Goal: Ask a question

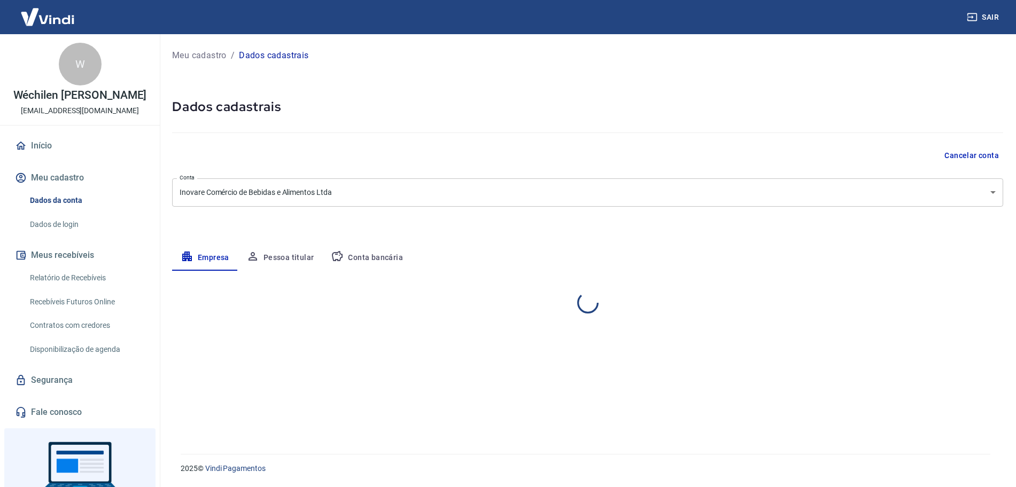
select select "RS"
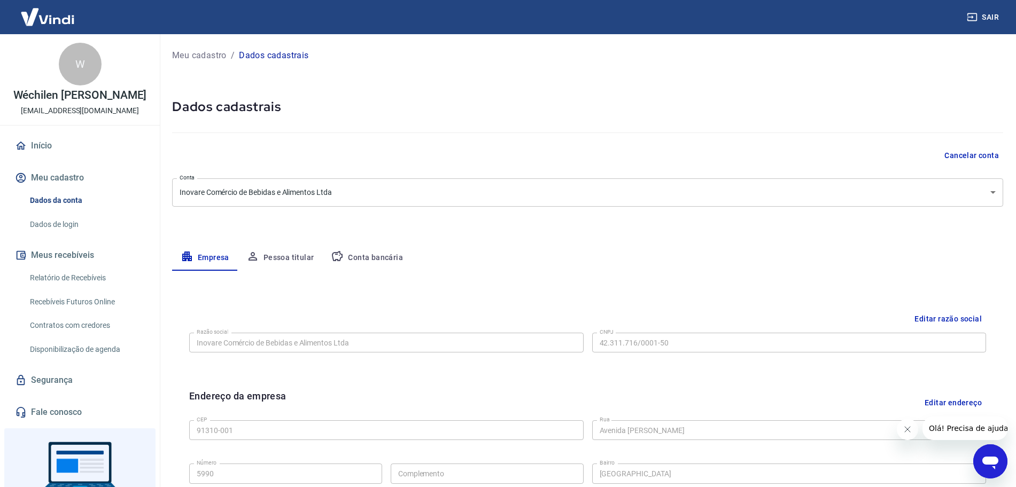
click at [985, 460] on icon "Abrir janela de mensagens" at bounding box center [990, 463] width 16 height 13
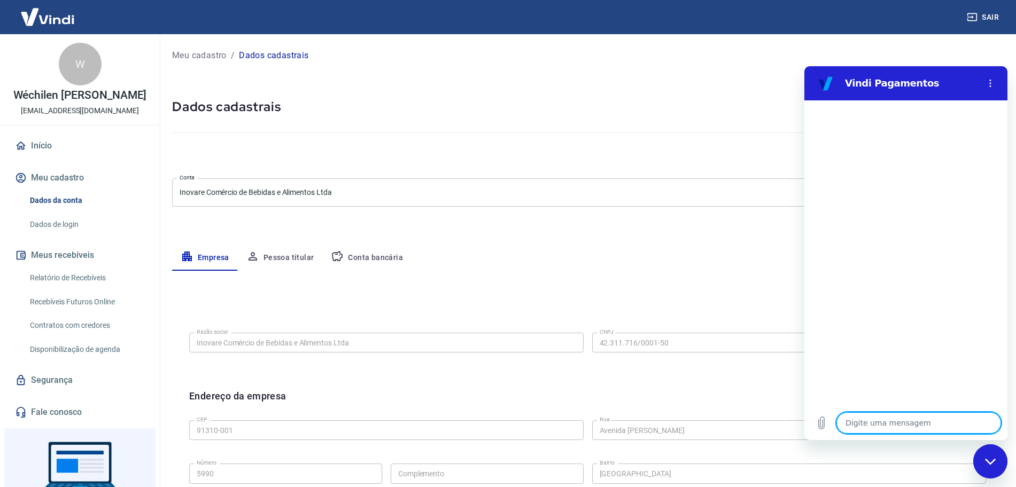
click at [918, 419] on textarea at bounding box center [918, 422] width 165 height 21
click at [993, 472] on div "Fechar janela de mensagens" at bounding box center [990, 462] width 32 height 32
type textarea "x"
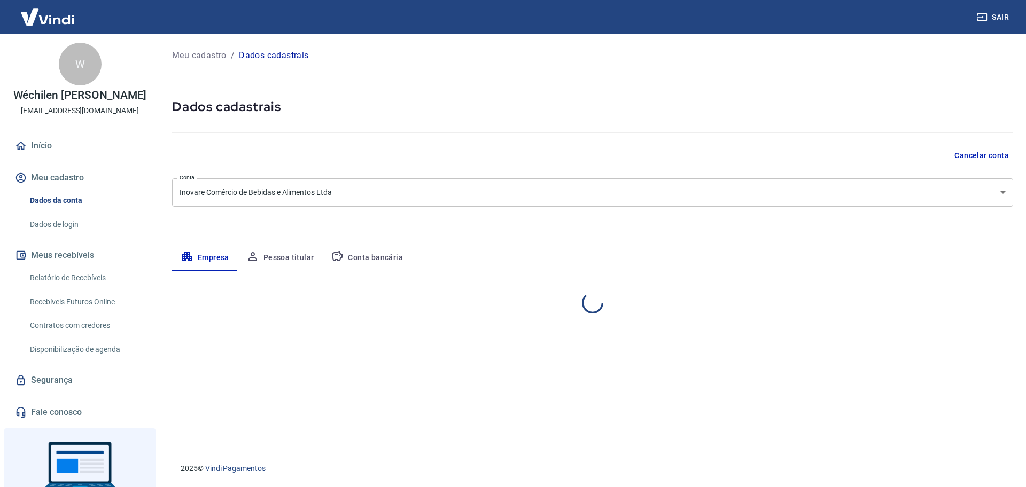
select select "RS"
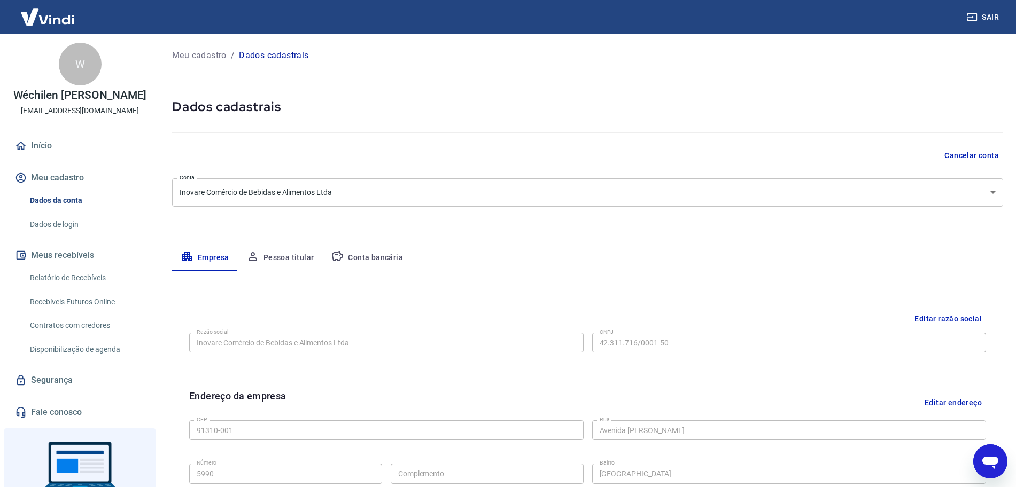
click at [993, 464] on icon "Abrir janela de mensagens" at bounding box center [990, 463] width 16 height 13
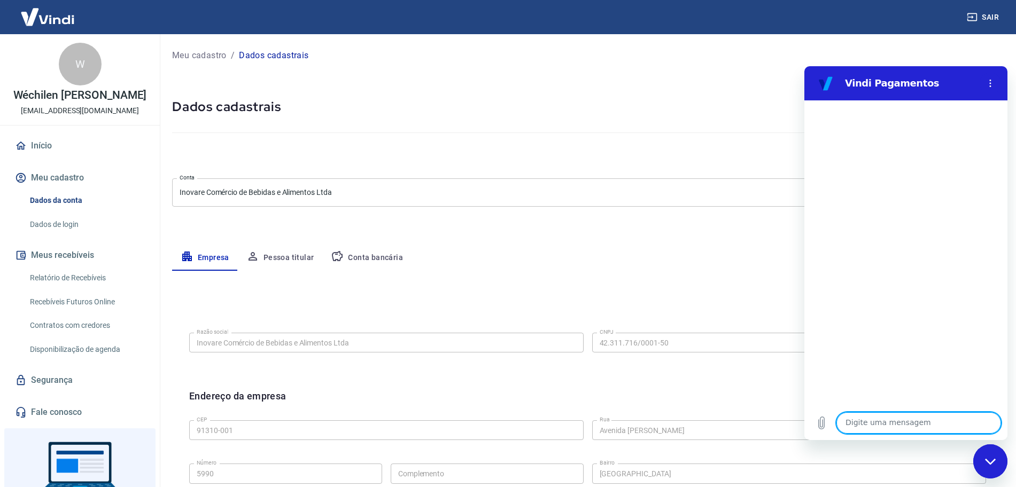
click at [906, 423] on textarea at bounding box center [918, 422] width 165 height 21
click at [999, 463] on div "Fechar janela de mensagens" at bounding box center [990, 462] width 32 height 32
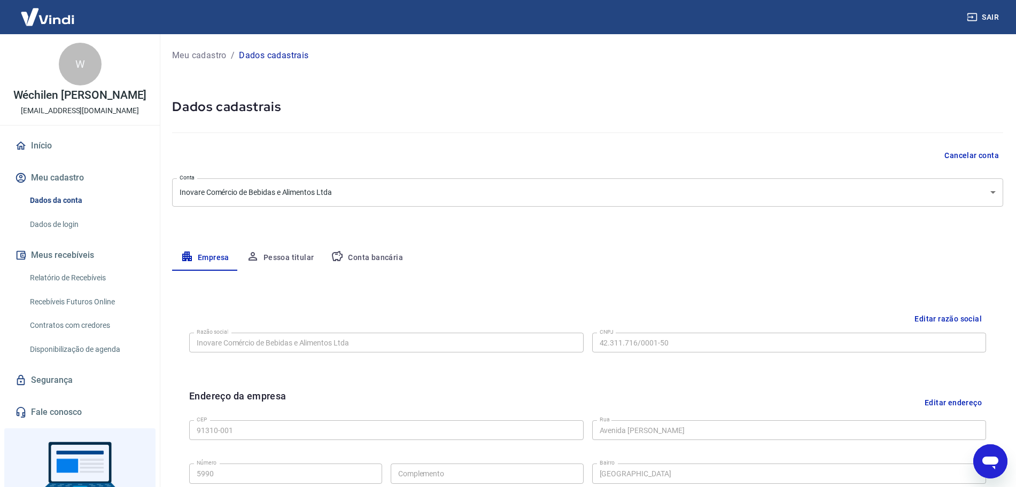
click at [990, 465] on icon "Abrir janela de mensagens" at bounding box center [989, 461] width 19 height 19
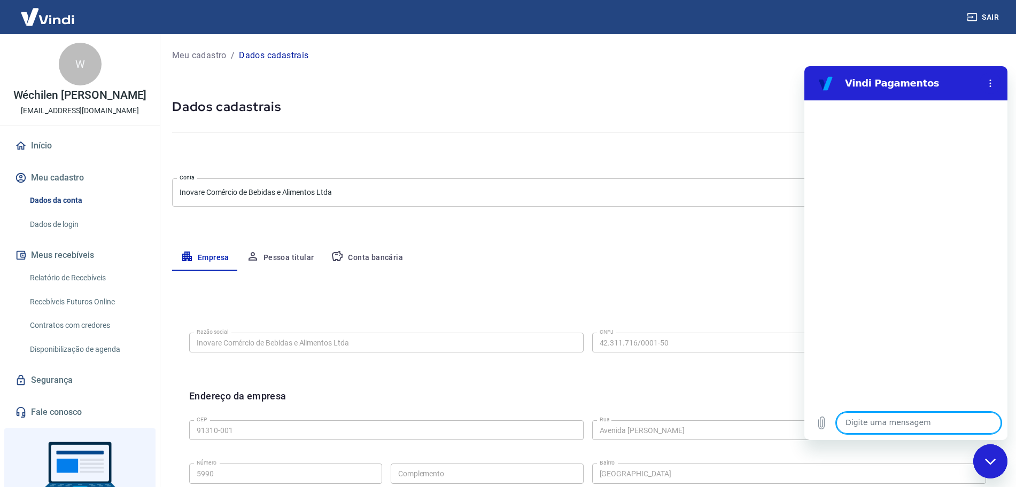
click at [889, 425] on textarea at bounding box center [918, 422] width 165 height 21
type textarea "pedidos"
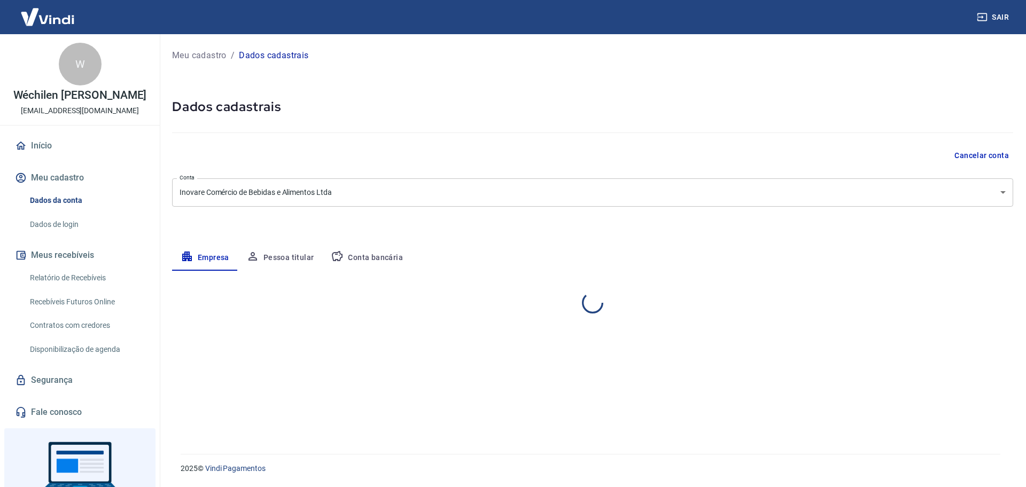
select select "RS"
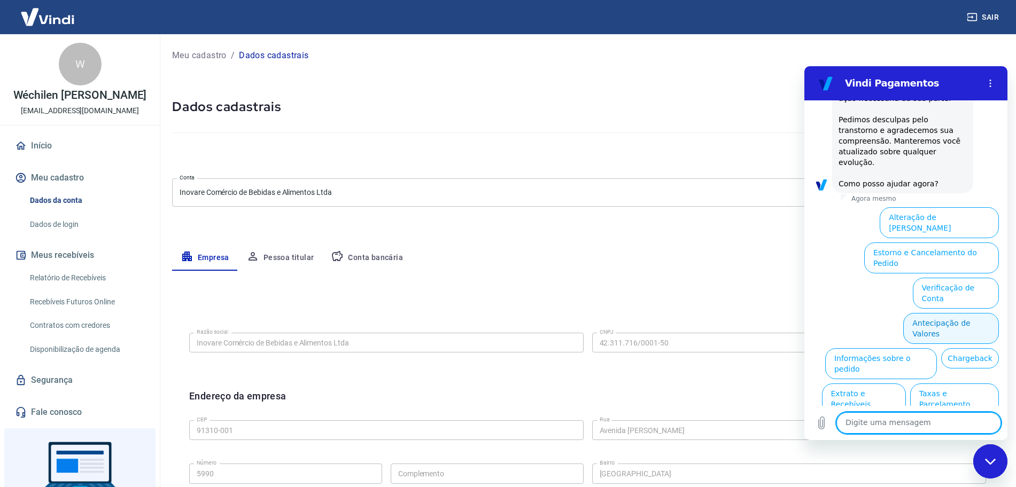
scroll to position [303, 0]
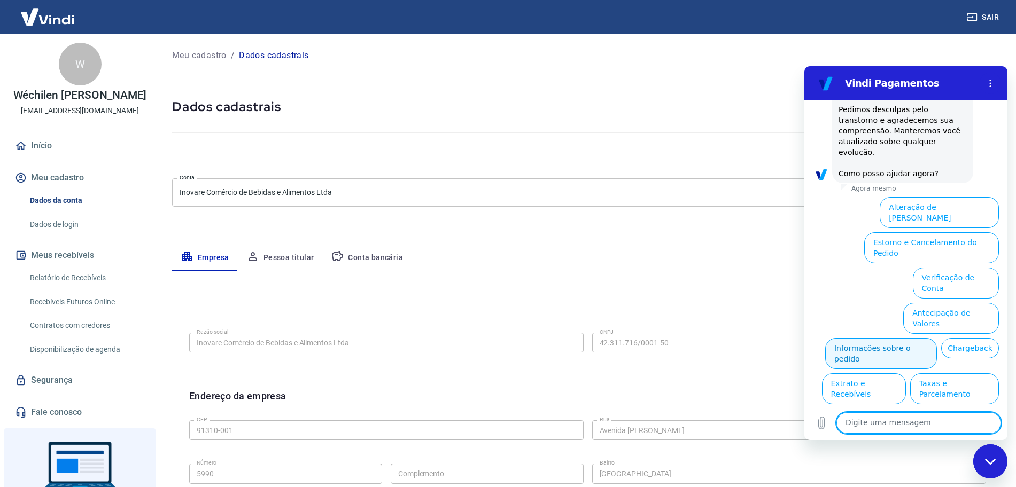
click at [922, 338] on button "Informações sobre o pedido" at bounding box center [881, 353] width 112 height 31
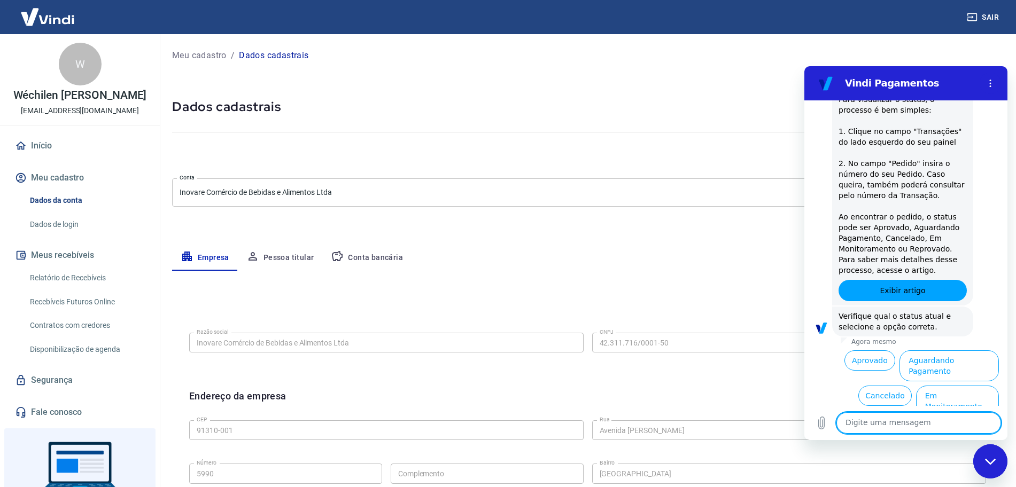
scroll to position [487, 0]
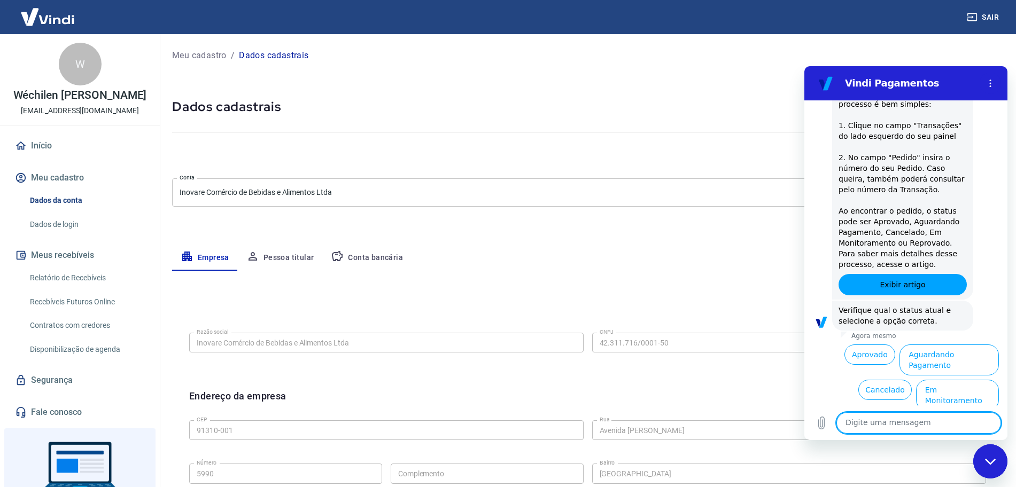
click at [954, 415] on button "Reprovado" at bounding box center [971, 425] width 54 height 20
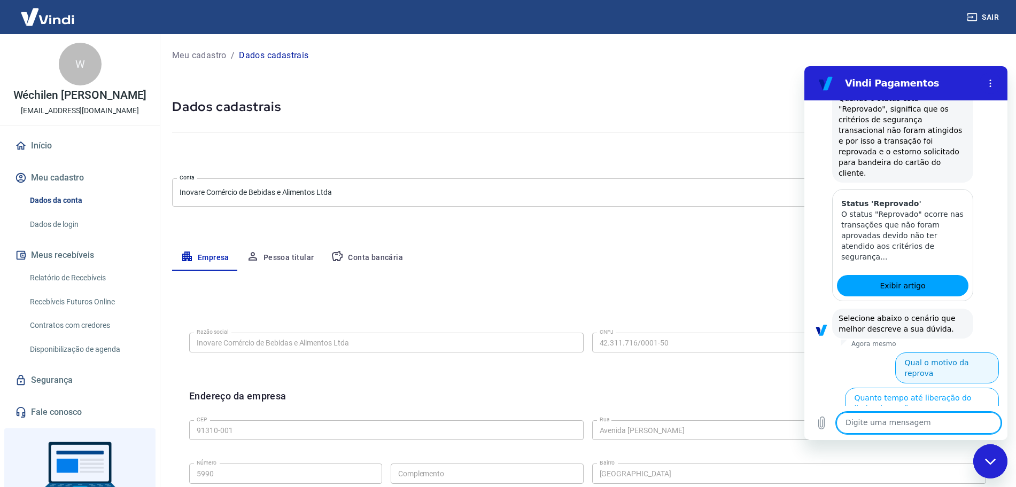
scroll to position [778, 0]
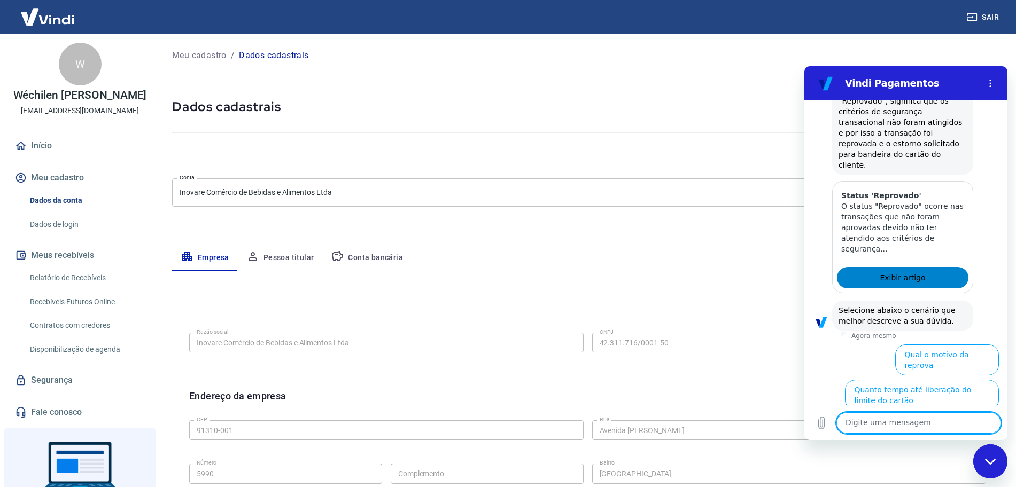
click at [951, 345] on button "Qual o motivo da reprova" at bounding box center [947, 360] width 104 height 31
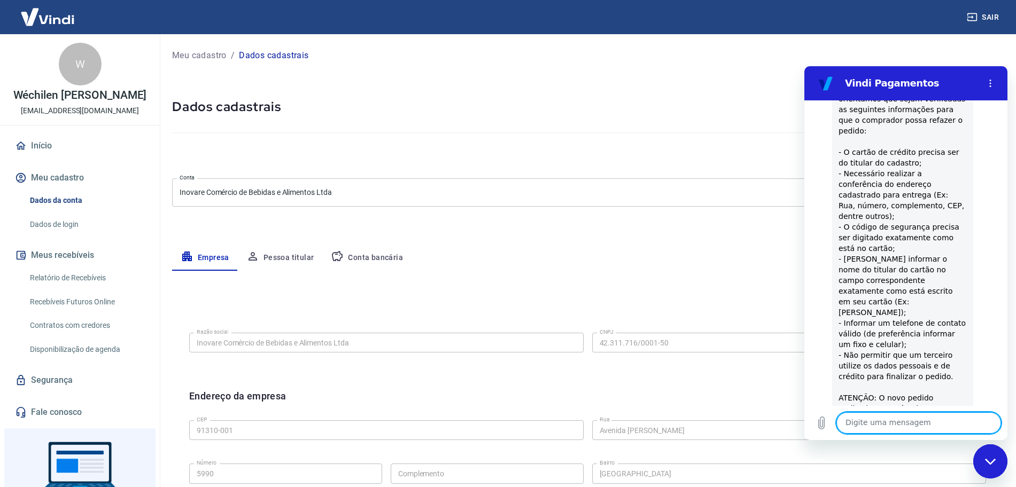
scroll to position [1131, 0]
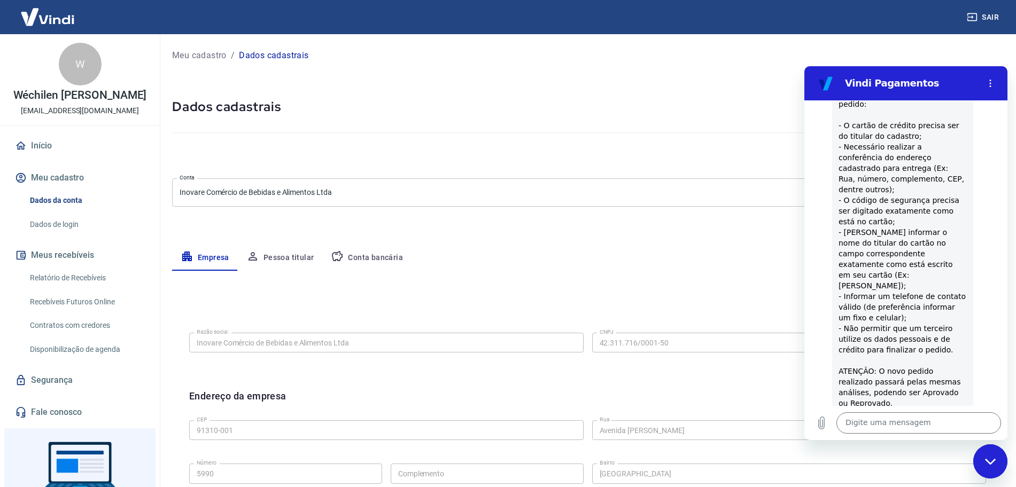
click at [937, 447] on button "Sim" at bounding box center [946, 457] width 31 height 20
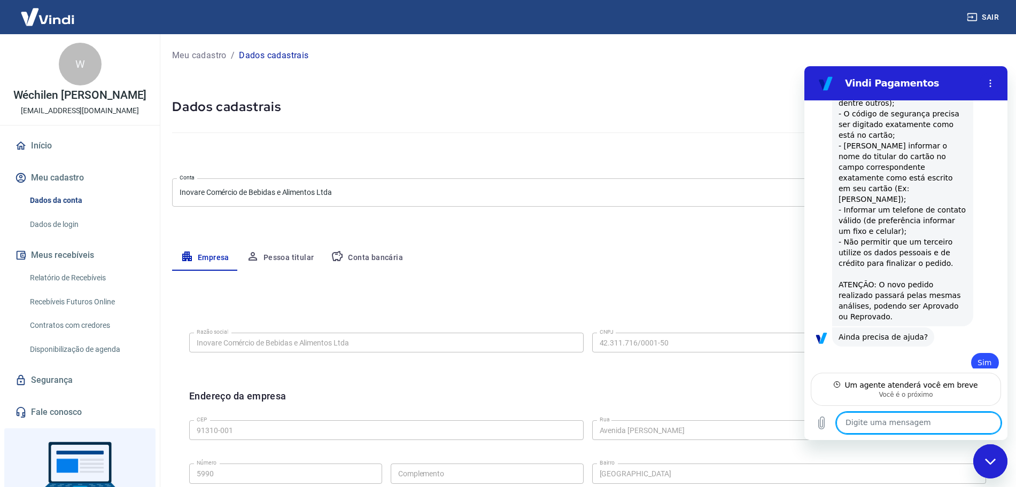
scroll to position [1207, 0]
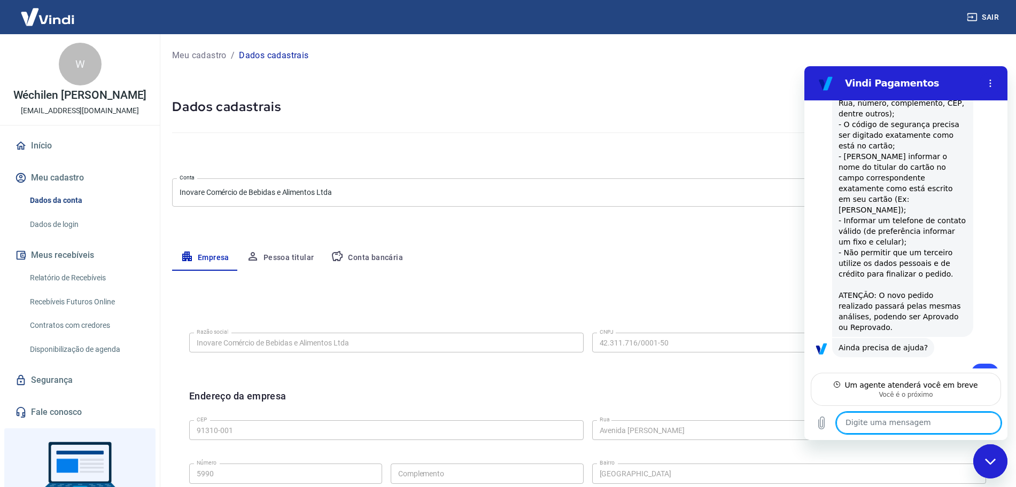
click at [994, 465] on icon "Fechar janela de mensagens" at bounding box center [990, 461] width 11 height 7
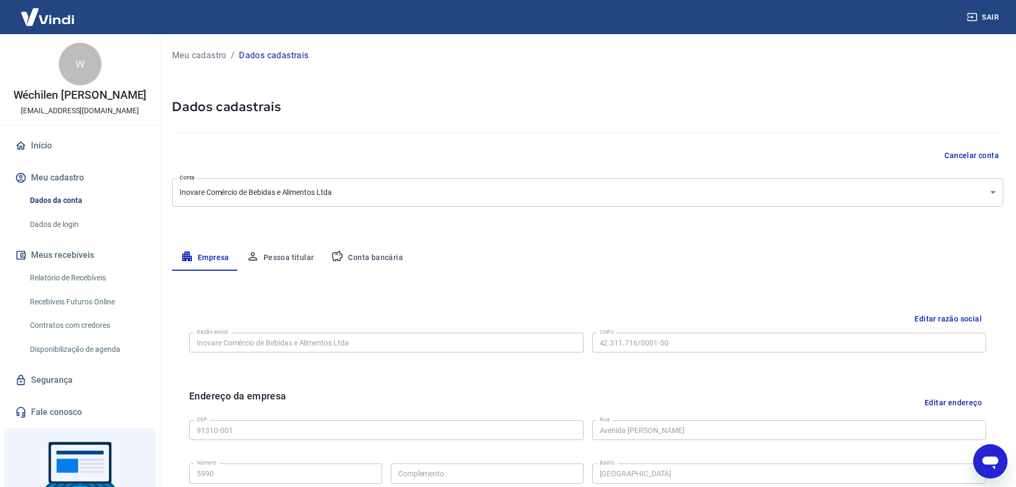
scroll to position [1218, 0]
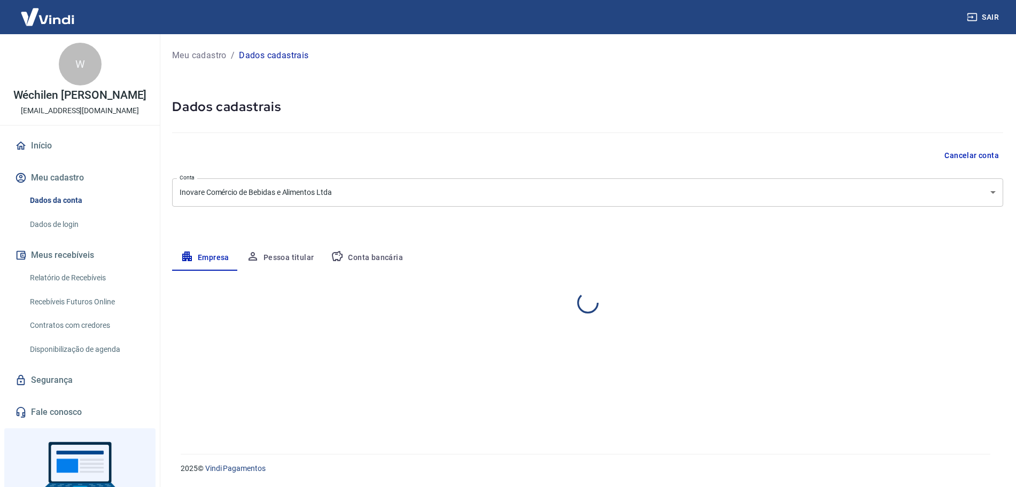
select select "RS"
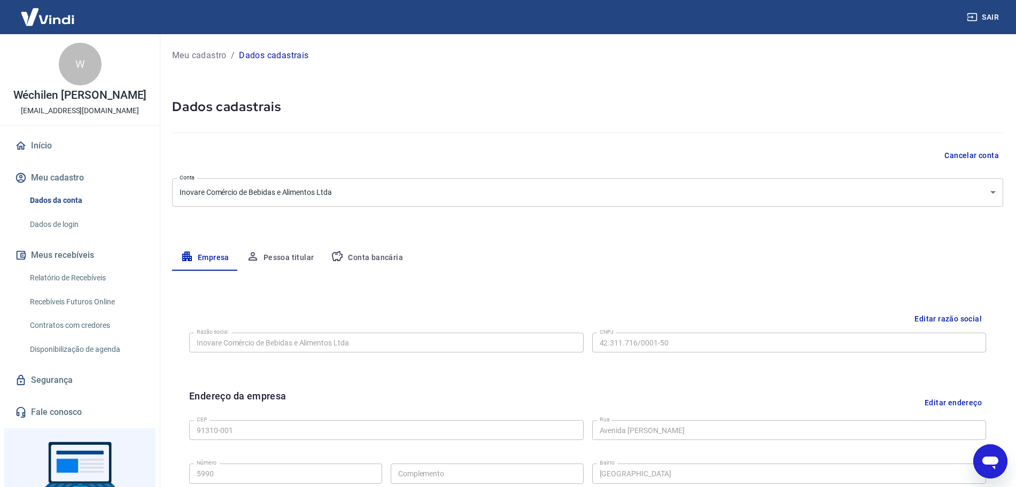
click at [992, 462] on icon "Abrir janela de mensagens" at bounding box center [990, 463] width 16 height 13
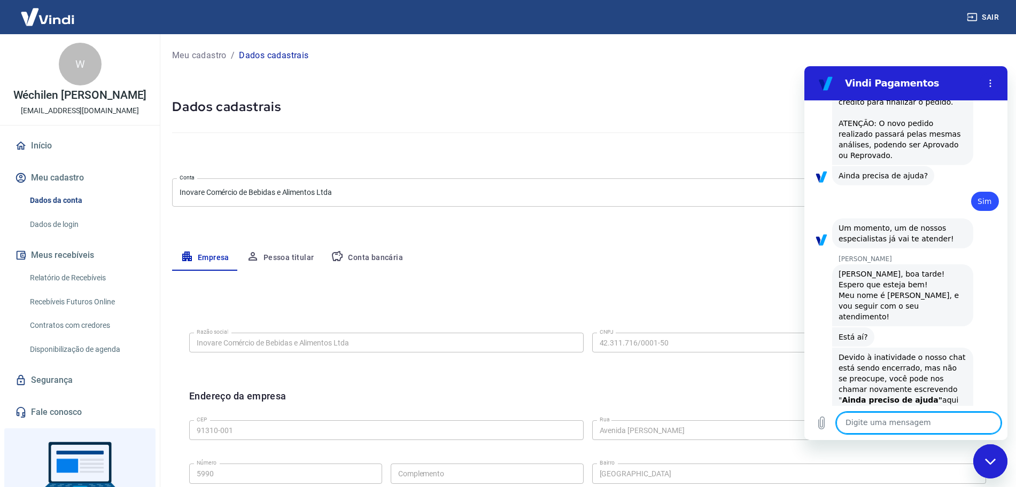
scroll to position [1356, 0]
